Goal: Information Seeking & Learning: Learn about a topic

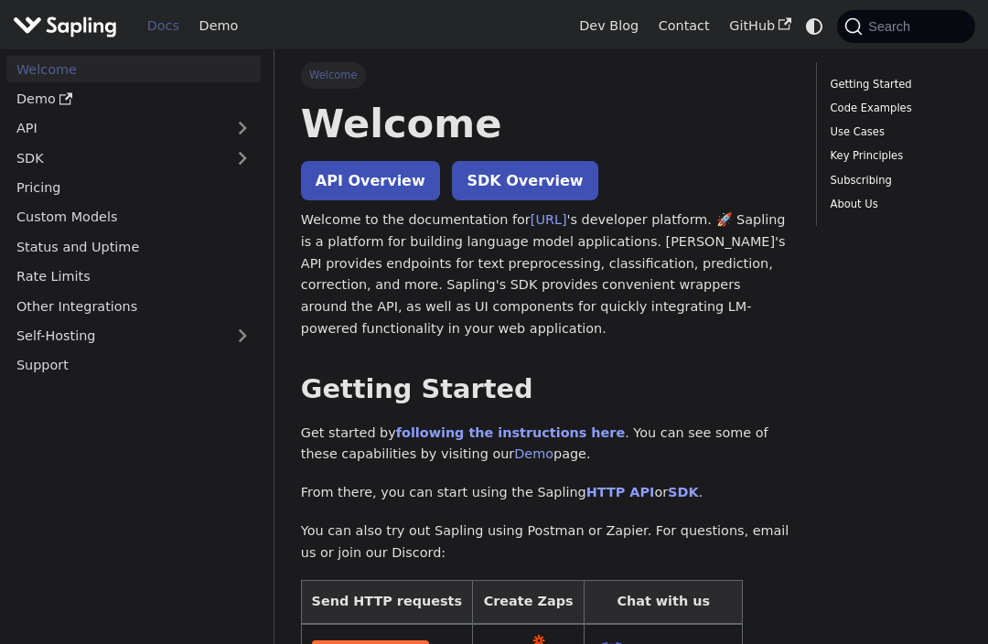
click at [397, 172] on link "API Overview" at bounding box center [370, 180] width 139 height 39
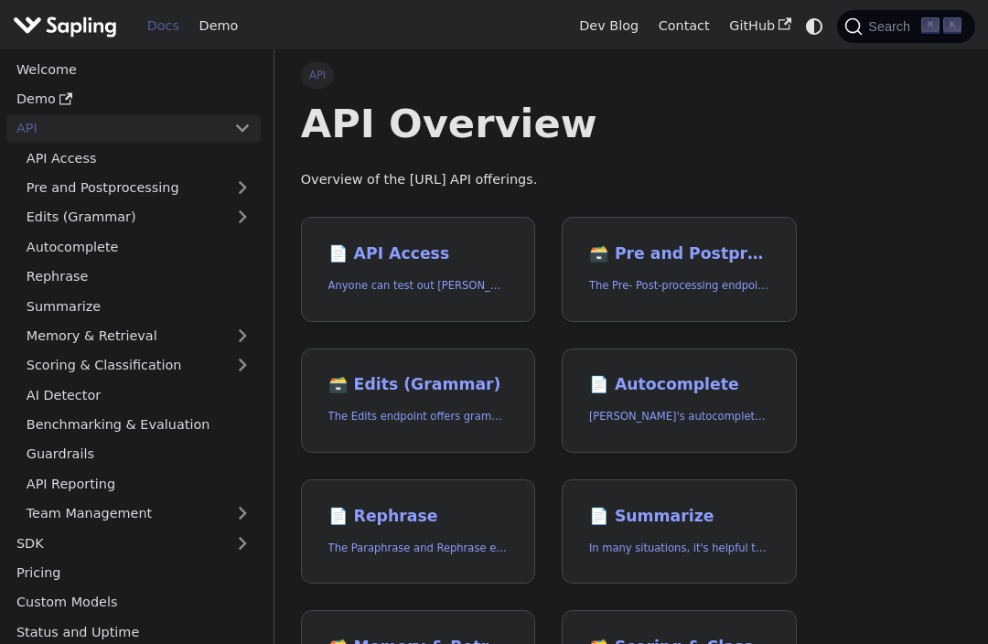
click at [177, 102] on link "Demo" at bounding box center [133, 99] width 254 height 27
click at [158, 94] on link "Demo" at bounding box center [133, 99] width 254 height 27
click at [459, 267] on link "📄️ API Access Anyone can test out Sapling's API. To get started with the API, s…" at bounding box center [418, 269] width 235 height 105
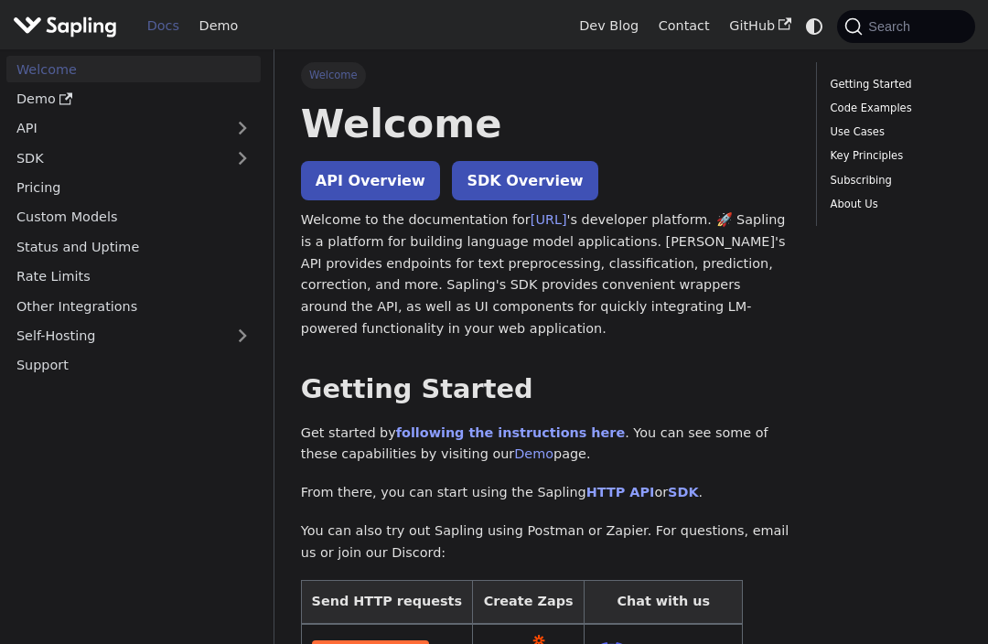
click at [161, 68] on link "Welcome" at bounding box center [133, 69] width 254 height 27
